Goal: Information Seeking & Learning: Learn about a topic

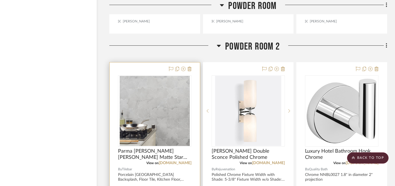
click at [154, 94] on img "0" at bounding box center [155, 111] width 70 height 70
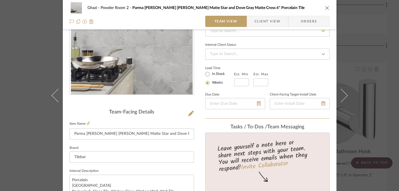
scroll to position [74, 0]
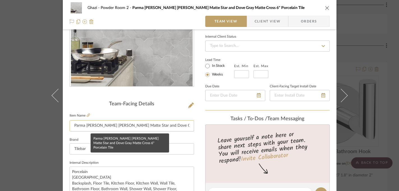
click at [182, 126] on input "Parma [PERSON_NAME] [PERSON_NAME] Matte Star and Dove Gray Matte Cross 6" Porce…" at bounding box center [132, 125] width 125 height 11
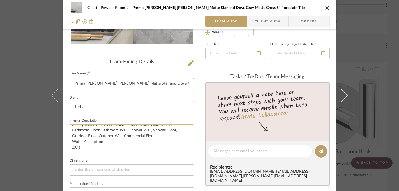
scroll to position [17, 0]
click at [87, 76] on fieldset "Item Name Parma [PERSON_NAME] [PERSON_NAME] Matte Star and Dove Gray Matte Cros…" at bounding box center [132, 80] width 125 height 20
click at [87, 72] on icon at bounding box center [88, 72] width 3 height 3
click at [374, 85] on div "Ghazi Powder Room 2 Parma Dove Gray Matte Star and Dove Gray Matte Cross 6" Por…" at bounding box center [199, 95] width 399 height 191
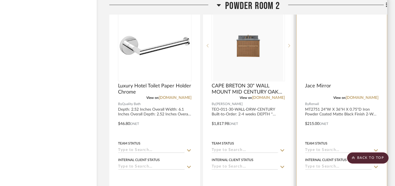
click at [0, 0] on img at bounding box center [0, 0] width 0 height 0
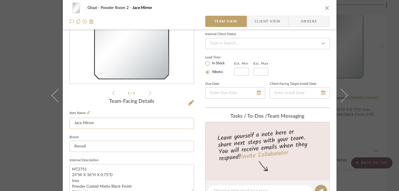
scroll to position [129, 0]
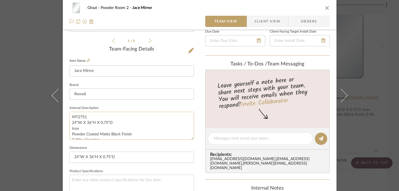
drag, startPoint x: 113, startPoint y: 123, endPoint x: 69, endPoint y: 123, distance: 44.1
click at [70, 123] on textarea "MT2751 24"W X 36"H X 0.75"D Iron Powder Coated Matte Black Finish 2-Way Hanging…" at bounding box center [132, 126] width 125 height 28
click at [42, 131] on div "Ghazi Powder Room 2 Jace Mirror Team View Client View Orders 1 / 5 Team-Facing …" at bounding box center [199, 95] width 399 height 191
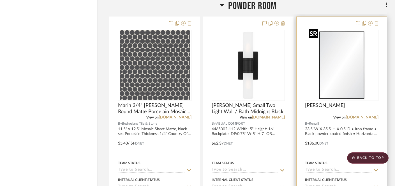
click at [342, 80] on img "0" at bounding box center [342, 65] width 70 height 70
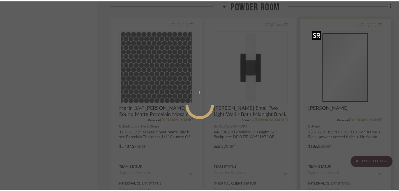
scroll to position [0, 0]
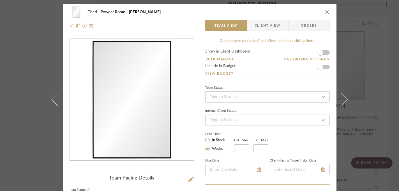
click at [35, 60] on div "Ghazi Powder Room [PERSON_NAME] Team View Client View Orders Team-Facing Detail…" at bounding box center [199, 95] width 399 height 191
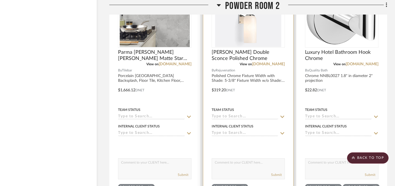
scroll to position [3862, 9]
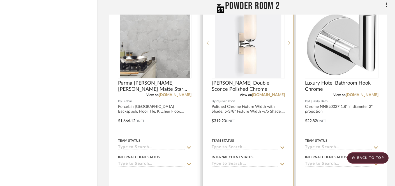
click at [245, 39] on img "0" at bounding box center [248, 43] width 66 height 70
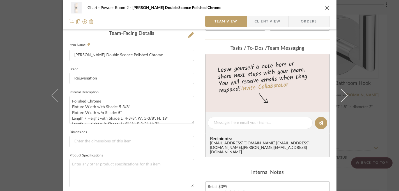
scroll to position [144, 0]
click at [88, 46] on icon at bounding box center [88, 45] width 3 height 3
click at [29, 61] on div "Ghazi Powder Room 2 [PERSON_NAME] Double Sconce Polished Chrome Team View Clien…" at bounding box center [199, 95] width 399 height 191
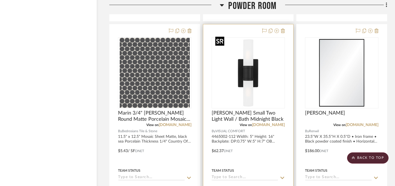
click at [247, 70] on img "0" at bounding box center [248, 73] width 70 height 70
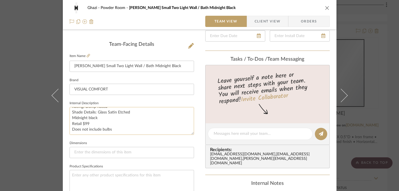
scroll to position [134, 0]
click at [367, 74] on div "Ghazi Powder Room [PERSON_NAME] Small Two Light Wall / Bath Midnight Black Team…" at bounding box center [199, 95] width 399 height 191
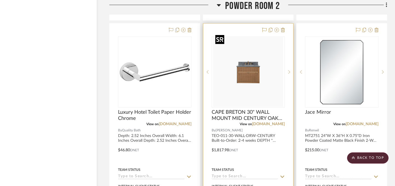
click at [241, 64] on img "0" at bounding box center [248, 72] width 70 height 70
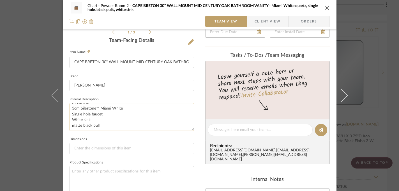
scroll to position [138, 0]
click at [88, 52] on fieldset "Item Name [GEOGRAPHIC_DATA] 30" WALL MOUNT MID CENTURY OAK BATHROOM VANITY - Mi…" at bounding box center [132, 58] width 125 height 20
click at [87, 51] on icon at bounding box center [88, 51] width 3 height 3
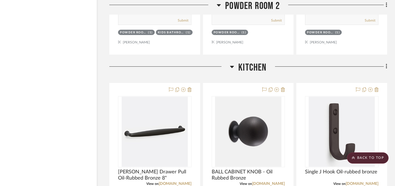
scroll to position [4352, 9]
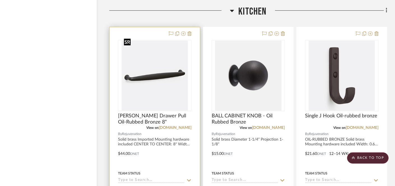
click at [162, 69] on img "0" at bounding box center [155, 76] width 66 height 70
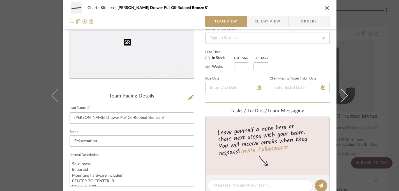
scroll to position [100, 0]
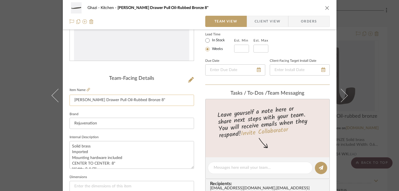
click at [134, 101] on input "[PERSON_NAME] Drawer Pull Oil-Rubbed Bronze 8"" at bounding box center [132, 100] width 125 height 11
drag, startPoint x: 115, startPoint y: 101, endPoint x: 154, endPoint y: 102, distance: 38.7
click at [154, 102] on input "[PERSON_NAME] Drawer Pull Oil-Rubbed Bronze 8"" at bounding box center [132, 100] width 125 height 11
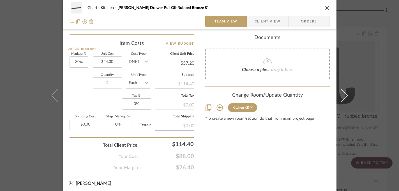
scroll to position [331, 0]
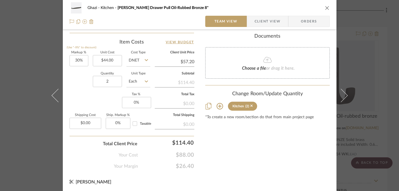
click at [20, 135] on div "Ghazi Kitchen [PERSON_NAME] Drawer Pull Oil-Rubbed Bronze 8" Team View Client V…" at bounding box center [199, 95] width 399 height 191
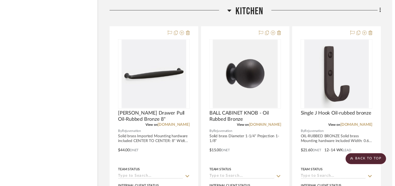
scroll to position [4352, 9]
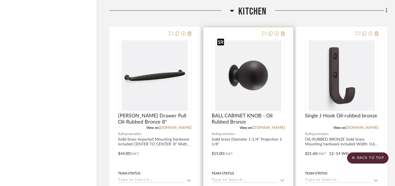
click at [250, 78] on img "0" at bounding box center [248, 76] width 66 height 70
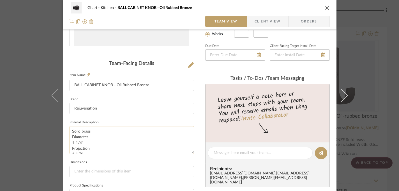
scroll to position [6, 0]
drag, startPoint x: 84, startPoint y: 151, endPoint x: 68, endPoint y: 132, distance: 25.3
click at [70, 132] on textarea "Solid brass Diameter 1-1/4" Projection 1-1/8"" at bounding box center [132, 140] width 125 height 28
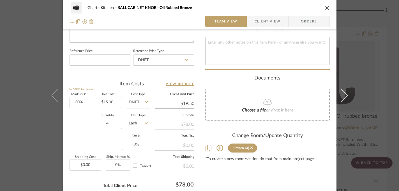
scroll to position [295, 0]
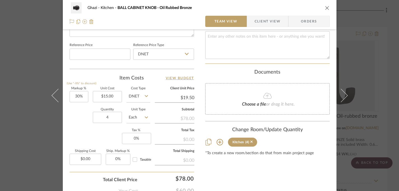
click at [13, 164] on div "Ghazi Kitchen BALL CABINET KNOB - Oil Rubbed Bronze Team View Client View Order…" at bounding box center [199, 95] width 399 height 191
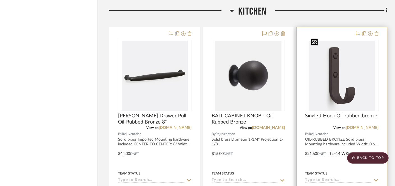
click at [347, 93] on img "0" at bounding box center [342, 76] width 66 height 70
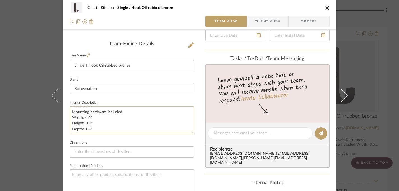
scroll to position [11, 0]
drag, startPoint x: 92, startPoint y: 129, endPoint x: 68, endPoint y: 114, distance: 27.2
click at [70, 114] on textarea "OIL-RUBBED BRONZE Solid brass Mounting hardware included Width: 0.6" Height: 3.…" at bounding box center [132, 120] width 125 height 28
click at [17, 68] on div "Ghazi Kitchen Single J Hook Oil-rubbed bronze Team View Client View Orders Team…" at bounding box center [199, 95] width 399 height 191
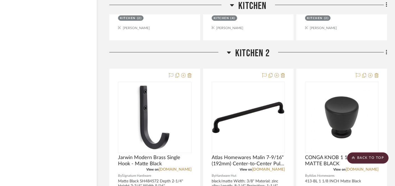
scroll to position [4615, 9]
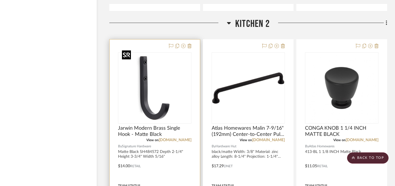
click at [157, 86] on div at bounding box center [155, 87] width 74 height 71
click at [156, 87] on img "0" at bounding box center [155, 88] width 70 height 70
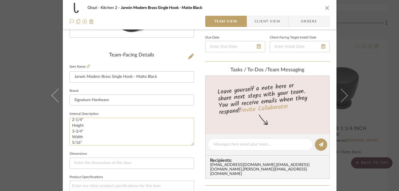
scroll to position [23, 0]
drag, startPoint x: 71, startPoint y: 121, endPoint x: 84, endPoint y: 141, distance: 24.0
click at [84, 141] on textarea "Matte Black SH484572 Depth 2-1/4" Height 3-3/4" Width 5/16"" at bounding box center [132, 132] width 125 height 28
click at [359, 83] on div "Ghazi Kitchen 2 Jarwin Modern Brass Single Hook - Matte Black Team View Client …" at bounding box center [199, 95] width 399 height 191
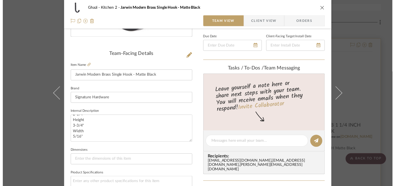
scroll to position [4615, 9]
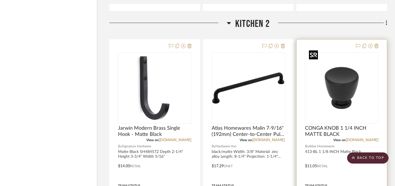
click at [342, 76] on img "0" at bounding box center [342, 88] width 70 height 70
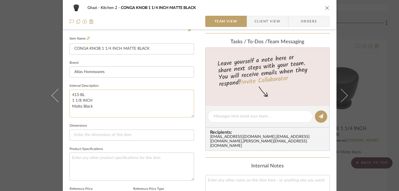
scroll to position [161, 0]
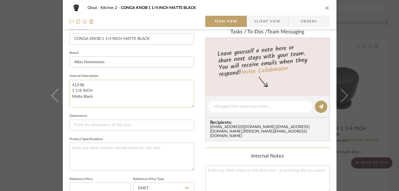
drag, startPoint x: 93, startPoint y: 91, endPoint x: 69, endPoint y: 91, distance: 24.1
click at [70, 91] on textarea "413-BL 1 1/8 INCH Matte Black" at bounding box center [132, 94] width 125 height 28
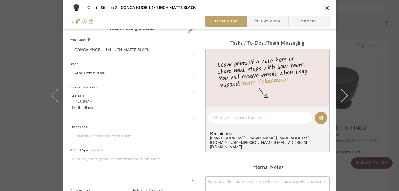
scroll to position [149, 0]
click at [87, 42] on icon at bounding box center [88, 40] width 3 height 3
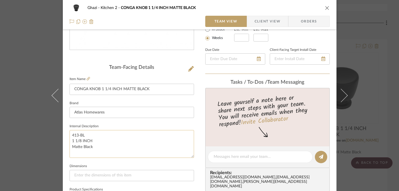
scroll to position [126, 0]
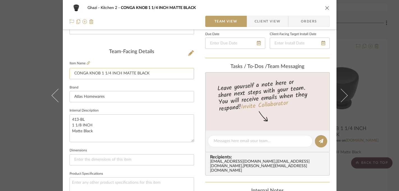
drag, startPoint x: 109, startPoint y: 74, endPoint x: 101, endPoint y: 74, distance: 8.1
click at [102, 74] on input "CONGA KNOB 1 1/4 INCH MATTE BLACK" at bounding box center [132, 73] width 125 height 11
drag, startPoint x: 81, startPoint y: 124, endPoint x: 73, endPoint y: 124, distance: 8.1
click at [73, 124] on textarea "413-BL 1 1/8 INCH Matte Black" at bounding box center [132, 128] width 125 height 28
click at [79, 125] on textarea "413-BL 1 1/8 INCH Matte Black" at bounding box center [132, 128] width 125 height 28
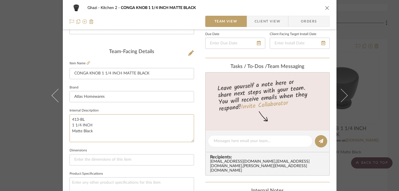
type textarea "413-BL 1 1/4 INCH Matte Black"
click at [102, 147] on fieldset "Dimensions" at bounding box center [132, 155] width 125 height 19
drag, startPoint x: 95, startPoint y: 125, endPoint x: 68, endPoint y: 125, distance: 27.8
click at [70, 125] on textarea "413-BL 1 1/4 INCH Matte Black" at bounding box center [132, 128] width 125 height 28
click at [35, 129] on div "Ghazi Kitchen 2 CONGA KNOB 1 1/4 INCH MATTE BLACK Team View Client View Orders …" at bounding box center [199, 95] width 399 height 191
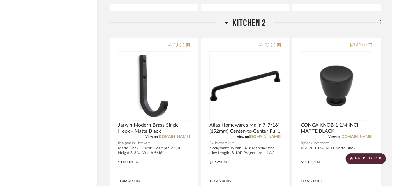
scroll to position [4615, 9]
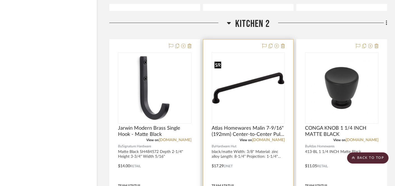
click at [256, 79] on img "0" at bounding box center [248, 88] width 72 height 48
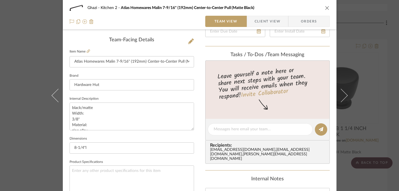
scroll to position [139, 0]
drag, startPoint x: 70, startPoint y: 112, endPoint x: 85, endPoint y: 120, distance: 16.4
click at [85, 120] on textarea "black/matte Width: 3/8" Material: zinc alloy Length: 8-1/4" Projection: 1-1/4" …" at bounding box center [132, 116] width 125 height 28
drag, startPoint x: 70, startPoint y: 111, endPoint x: 102, endPoint y: 137, distance: 41.0
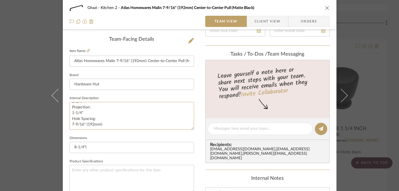
click at [102, 138] on div "Team-Facing Details Item Name Atlas Homewares Malin 7-9/16" (192mm) Center-to-C…" at bounding box center [132, 130] width 125 height 188
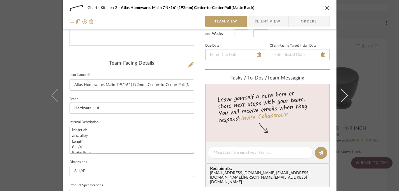
scroll to position [0, 0]
click at [26, 141] on div "Ghazi Kitchen 2 Atlas Homewares Malin 7-9/16" (192mm) Center-to-Center Pull (Ma…" at bounding box center [199, 95] width 399 height 191
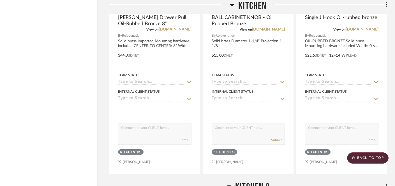
scroll to position [4449, 9]
